Goal: Information Seeking & Learning: Learn about a topic

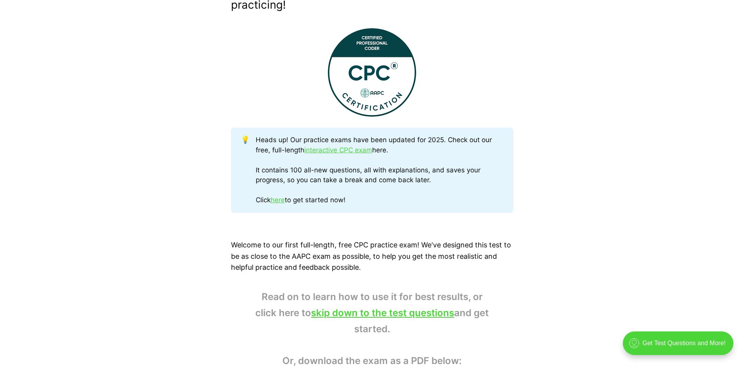
scroll to position [314, 0]
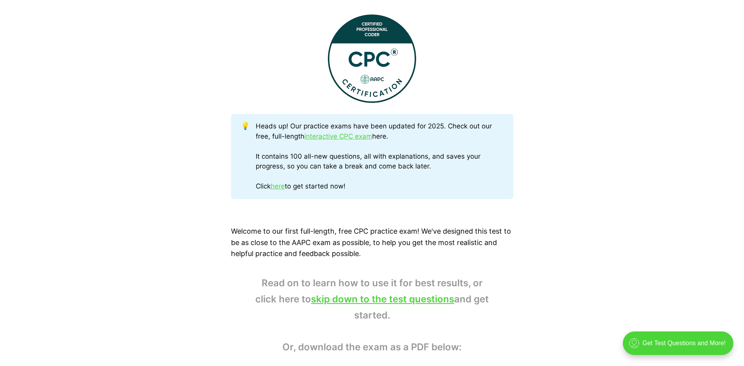
drag, startPoint x: 273, startPoint y: 186, endPoint x: 287, endPoint y: 206, distance: 25.4
click at [273, 186] on link "here" at bounding box center [278, 186] width 14 height 8
click at [279, 189] on link "here" at bounding box center [278, 186] width 14 height 8
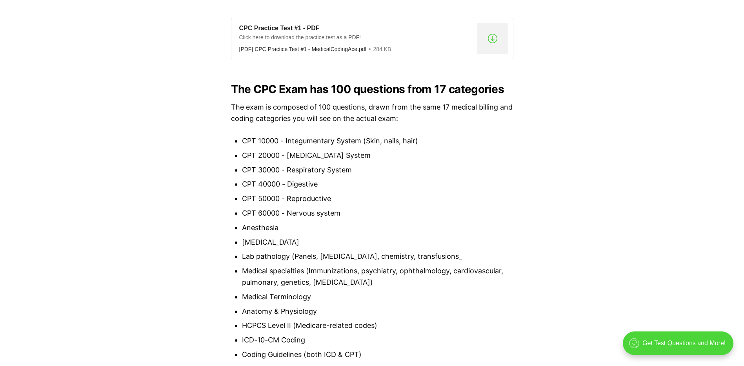
scroll to position [706, 0]
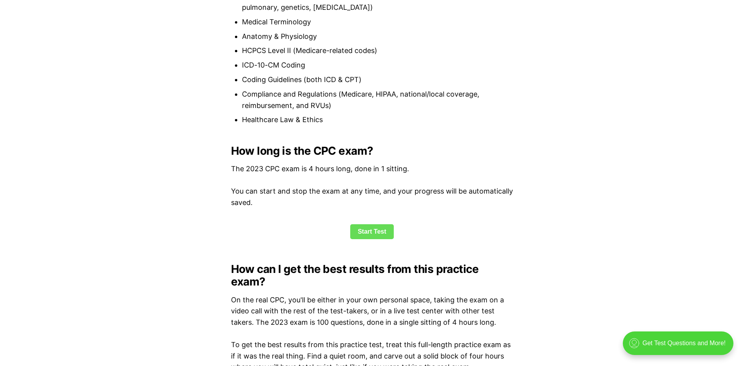
click at [365, 230] on link "Start Test" at bounding box center [372, 231] width 44 height 15
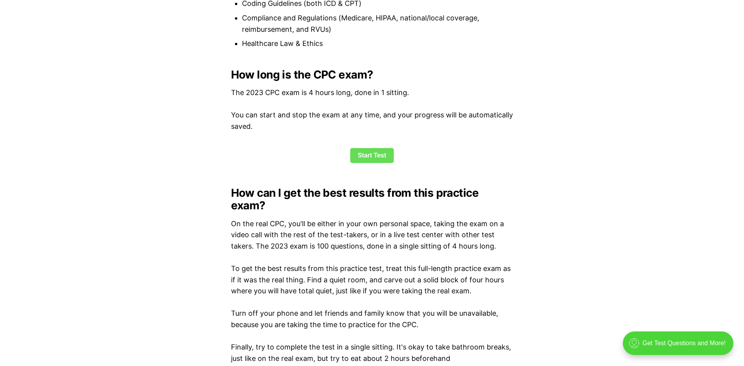
scroll to position [1013, 0]
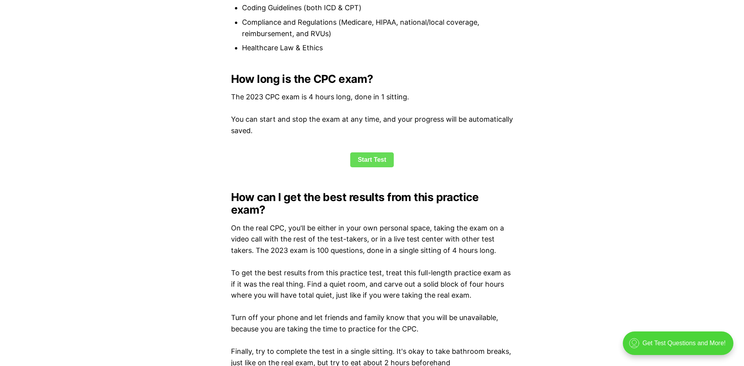
click at [376, 159] on link "Start Test" at bounding box center [372, 159] width 44 height 15
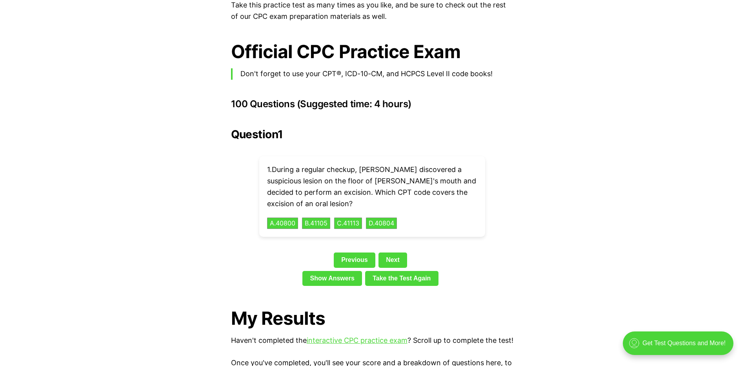
scroll to position [1681, 0]
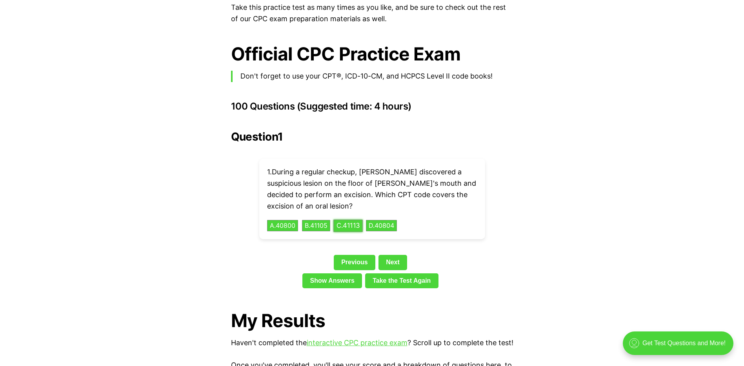
click at [361, 219] on button "C . 41113" at bounding box center [348, 225] width 29 height 12
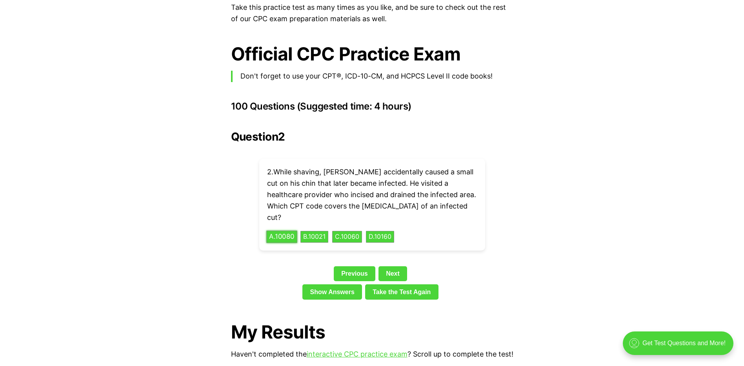
click at [286, 231] on button "A . 10080" at bounding box center [281, 237] width 31 height 12
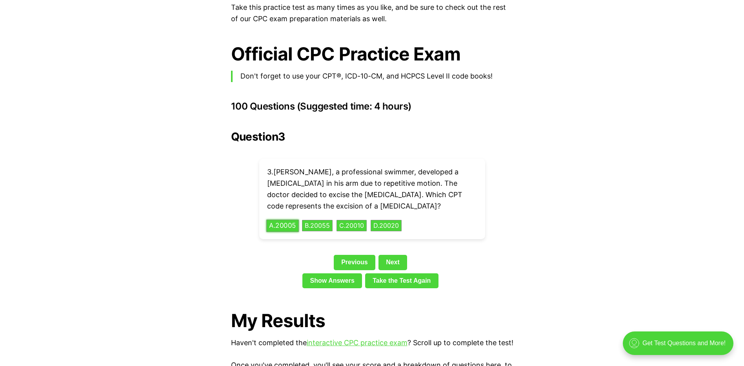
click at [277, 219] on button "A . 20005" at bounding box center [282, 225] width 33 height 12
click at [343, 274] on link "Show Answers" at bounding box center [333, 280] width 60 height 15
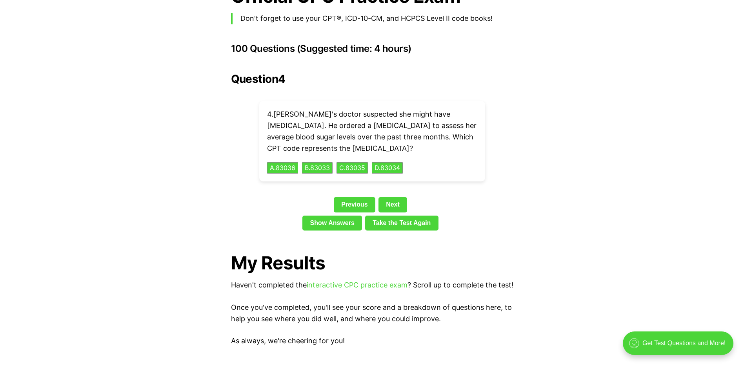
scroll to position [1749, 0]
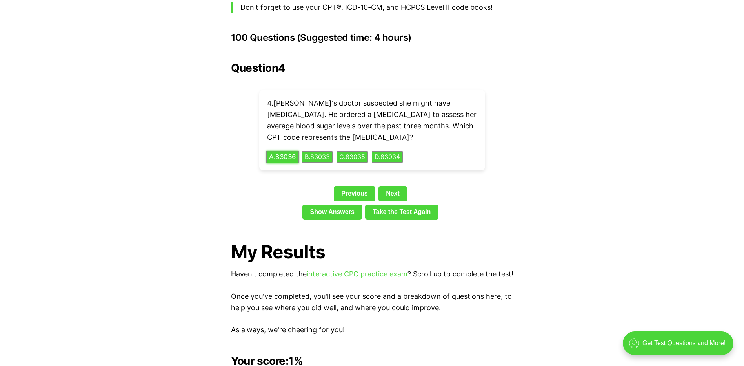
click at [280, 151] on button "A . 83036" at bounding box center [282, 157] width 33 height 12
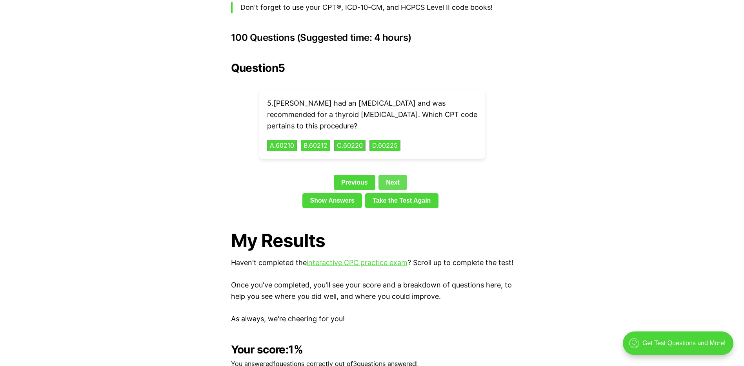
click at [392, 175] on link "Next" at bounding box center [393, 182] width 29 height 15
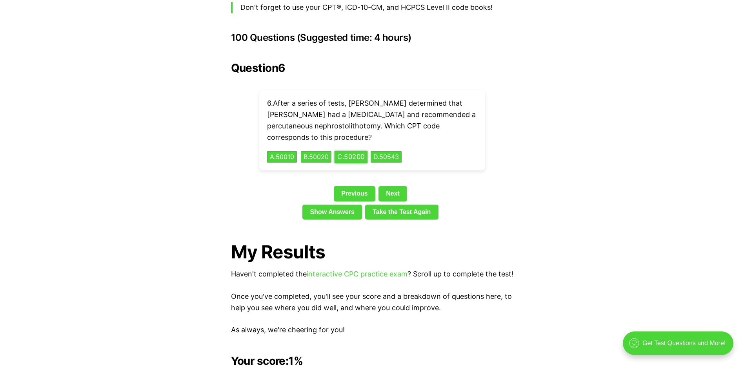
click at [350, 151] on button "C . 50200" at bounding box center [351, 157] width 33 height 12
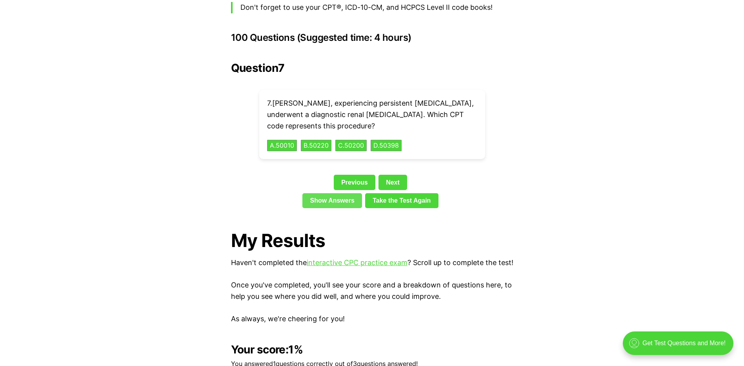
click at [346, 193] on link "Show Answers" at bounding box center [333, 200] width 60 height 15
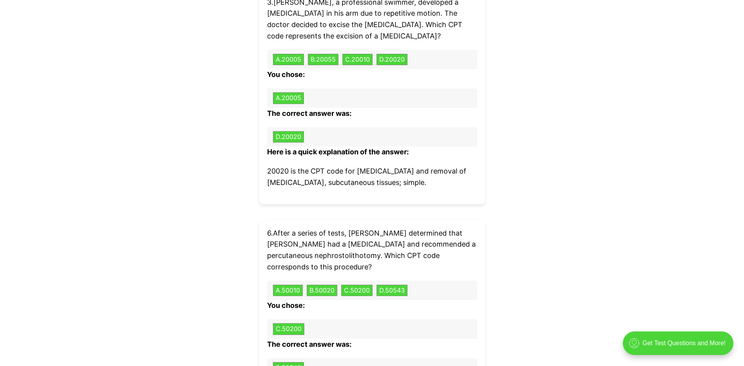
scroll to position [2640, 0]
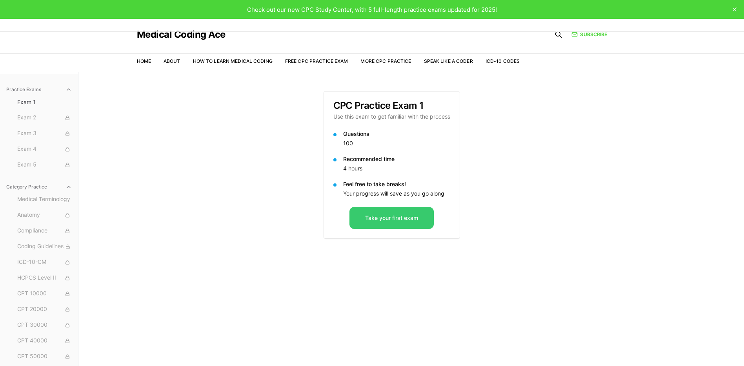
click at [375, 219] on button "Take your first exam" at bounding box center [392, 218] width 84 height 22
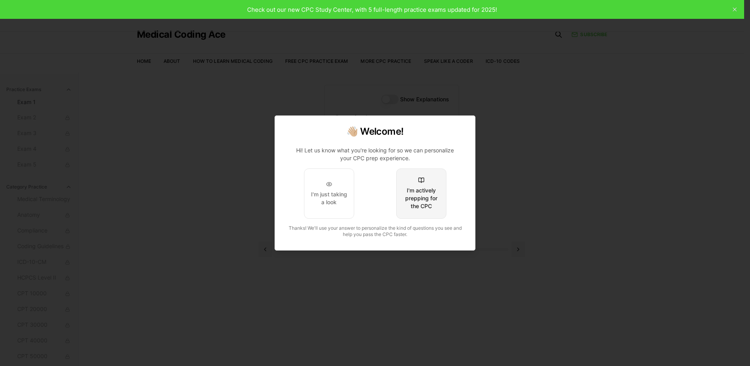
click at [413, 196] on div "I'm actively prepping for the CPC" at bounding box center [421, 198] width 37 height 24
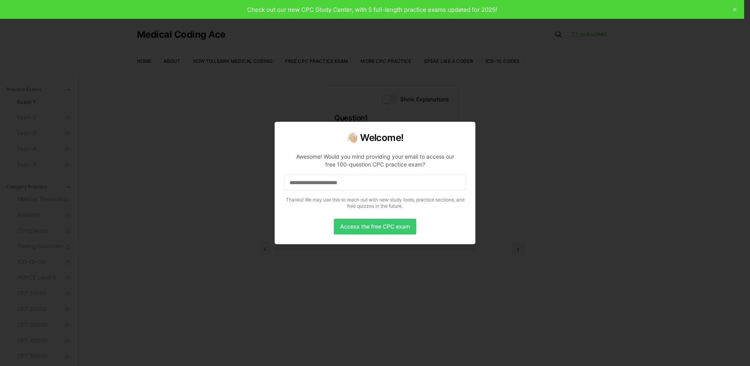
click at [376, 226] on button "Access the free CPC exam" at bounding box center [375, 227] width 82 height 16
click at [490, 126] on div at bounding box center [375, 183] width 750 height 366
click at [273, 248] on div at bounding box center [375, 183] width 750 height 366
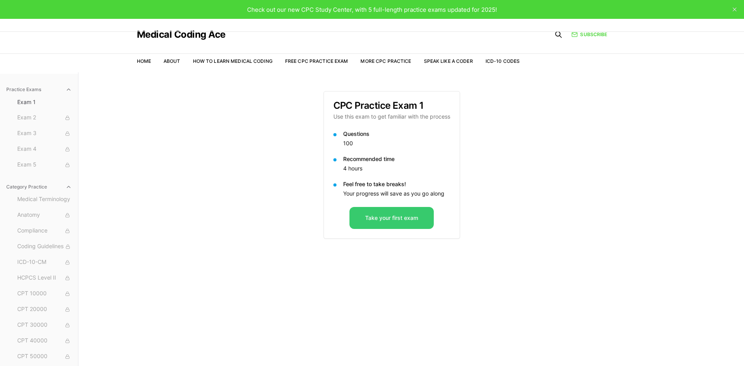
click at [375, 209] on button "Take your first exam" at bounding box center [392, 218] width 84 height 22
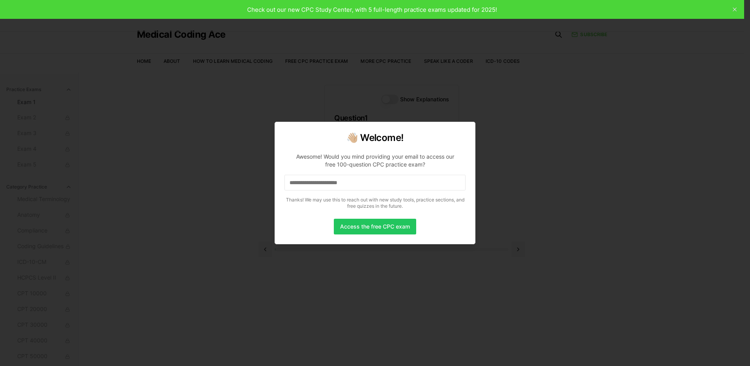
click at [456, 118] on div at bounding box center [375, 183] width 750 height 366
